Goal: Find specific page/section: Find specific page/section

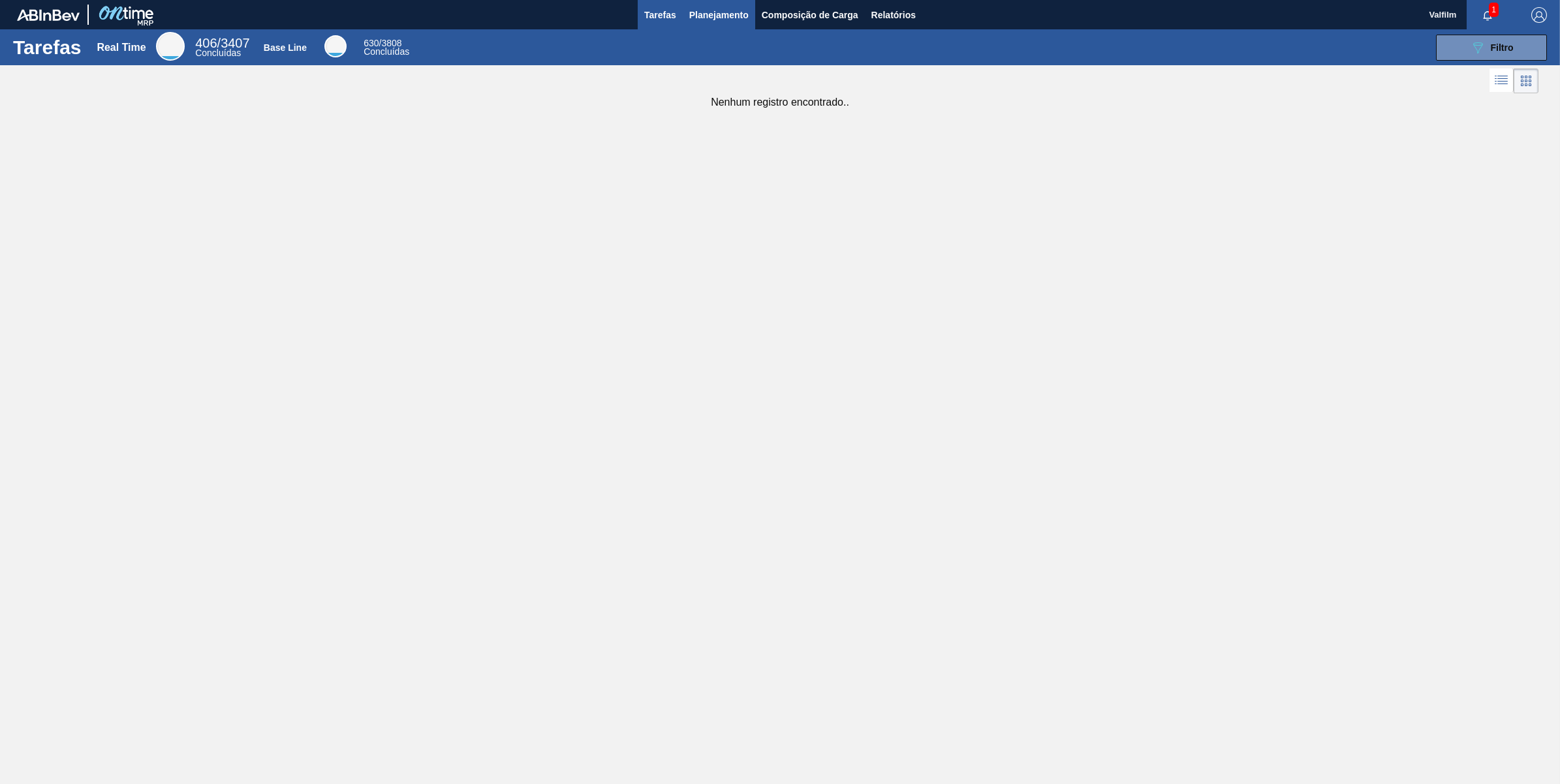
click at [710, 12] on span "Planejamento" at bounding box center [719, 15] width 59 height 16
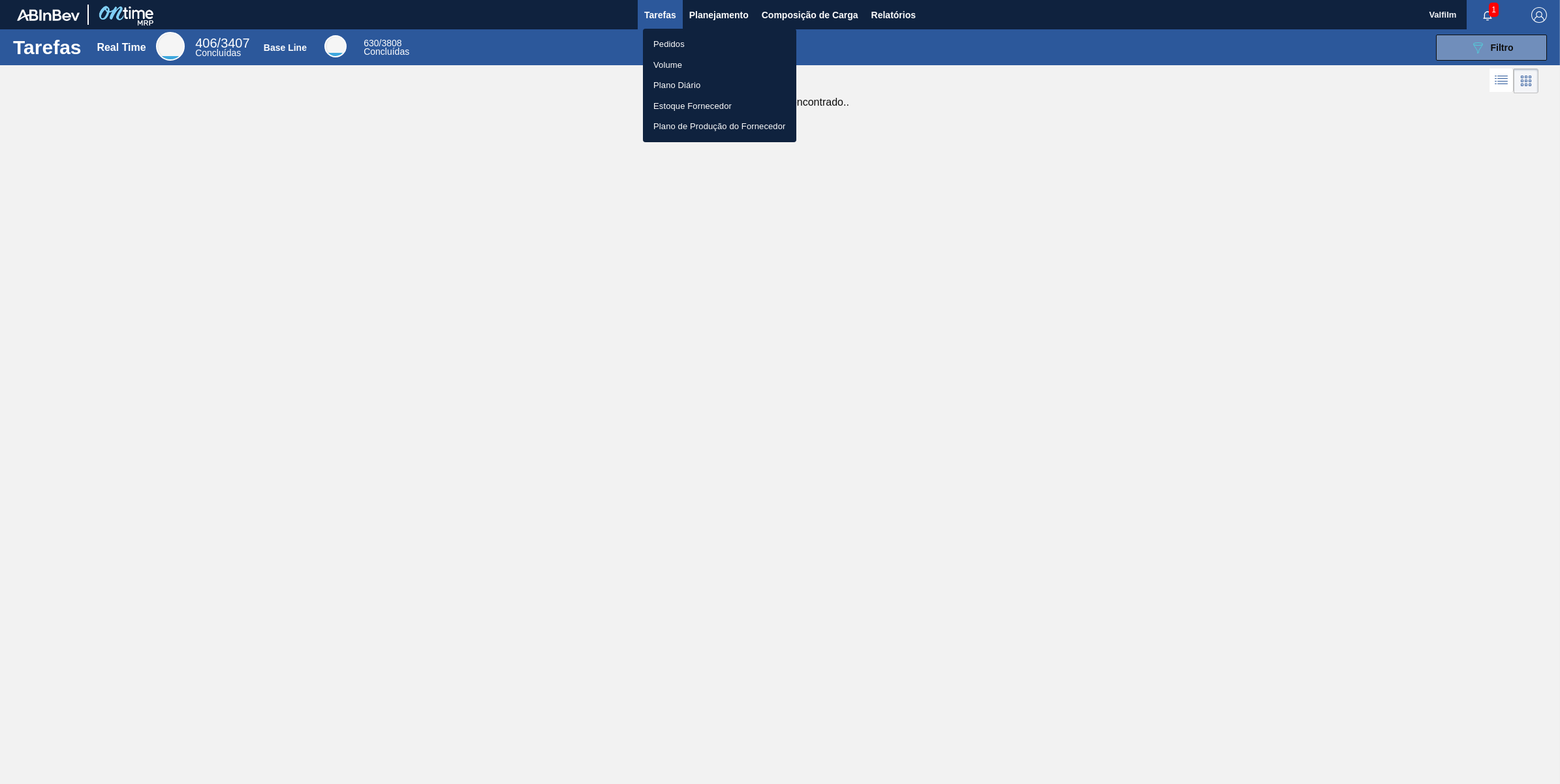
click at [703, 42] on li "Pedidos" at bounding box center [719, 43] width 153 height 21
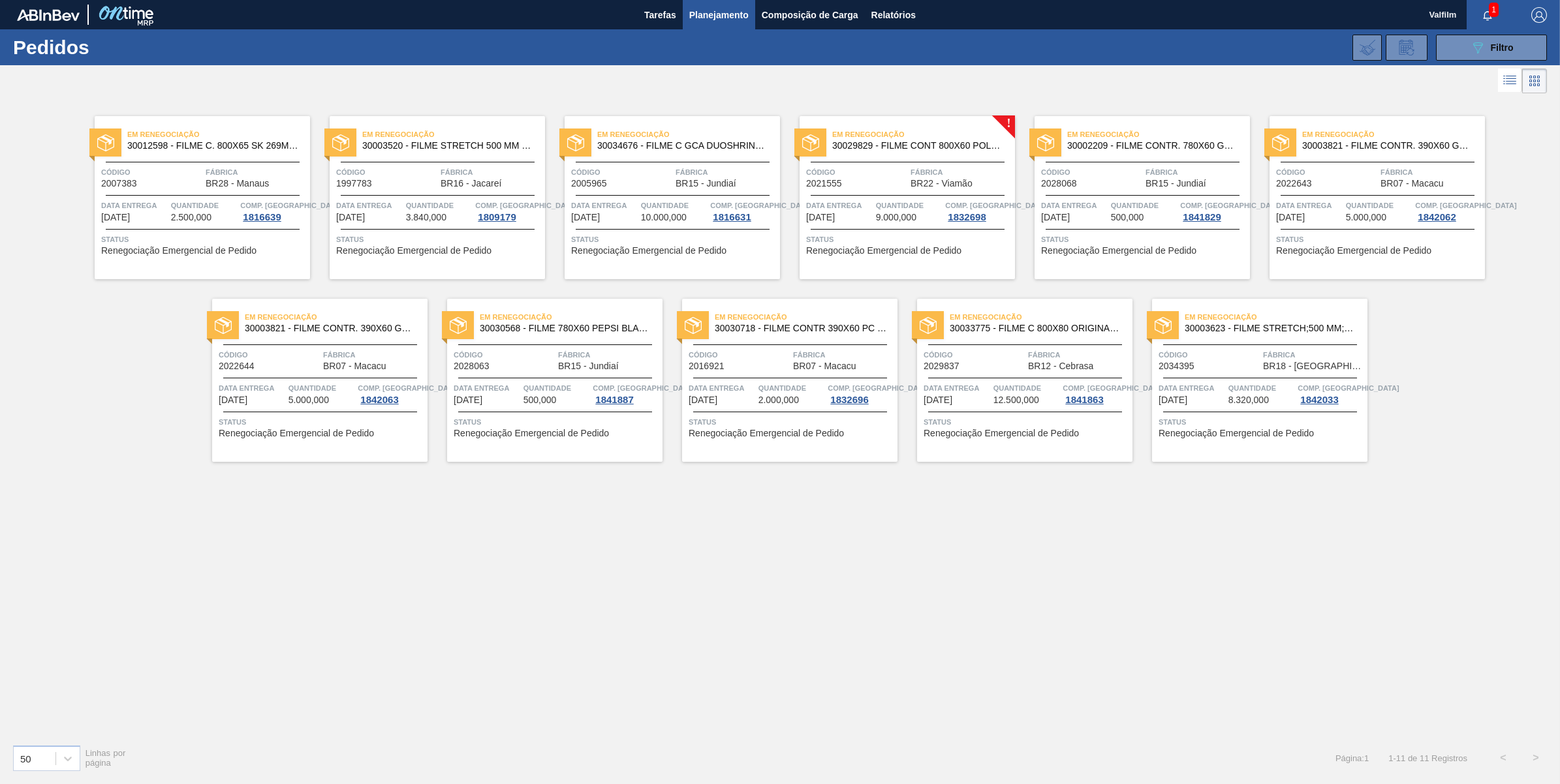
click at [390, 190] on div "Em renegociação 30003520 - FILME STRETCH 500 MM 20 MICRA Código 1997783 Fábrica…" at bounding box center [438, 197] width 215 height 163
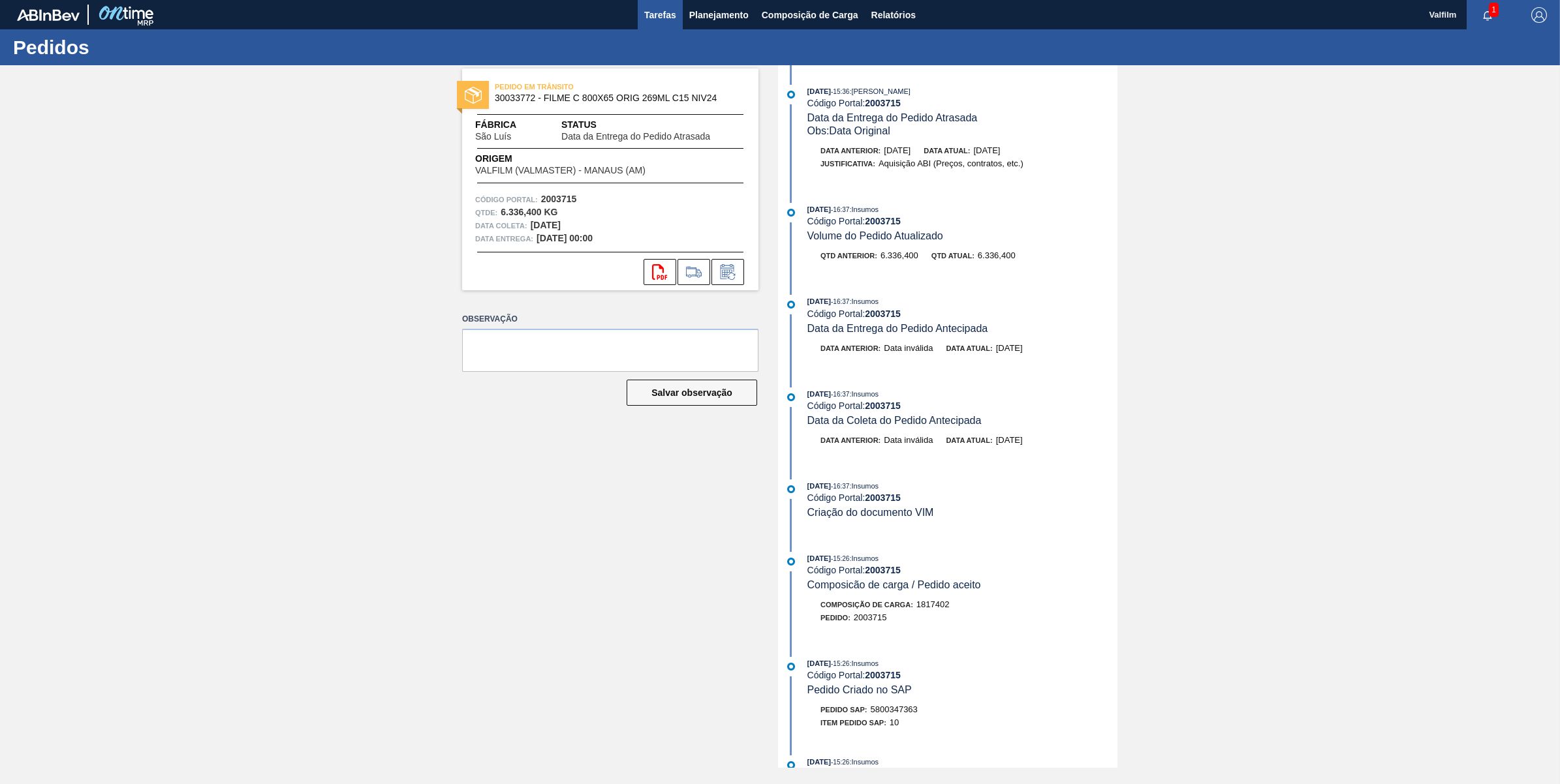
click at [664, 15] on span "Tarefas" at bounding box center [660, 15] width 32 height 16
